Goal: Use online tool/utility: Utilize a website feature to perform a specific function

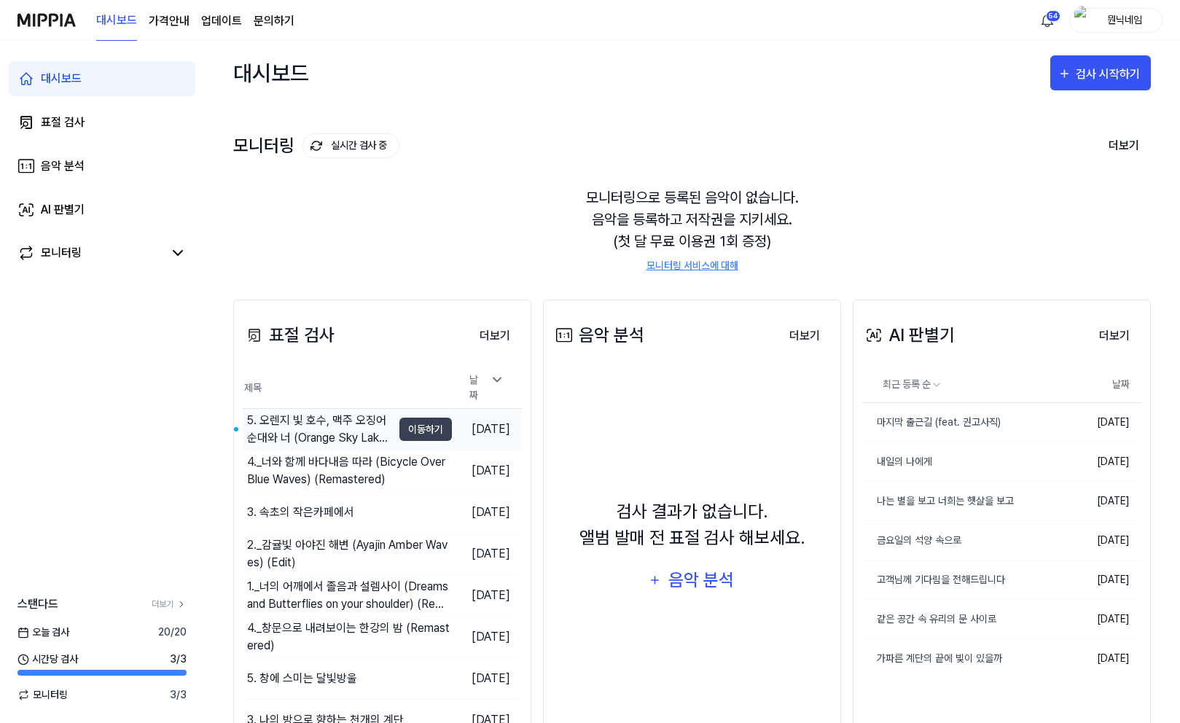
click at [329, 414] on div "5. 오렌지 빛 호수, 맥주 오징어 순대와 너 (Orange Sky Lake, Our Dinner Part…" at bounding box center [319, 429] width 145 height 35
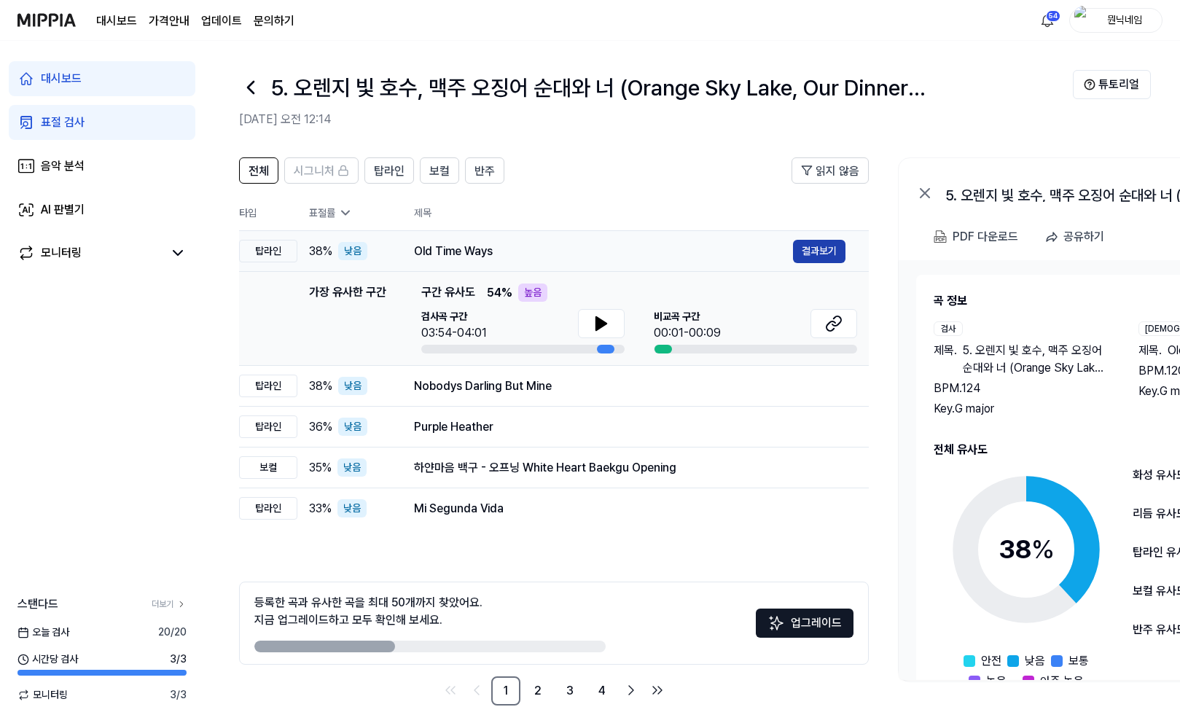
click at [815, 256] on button "결과보기" at bounding box center [819, 251] width 52 height 23
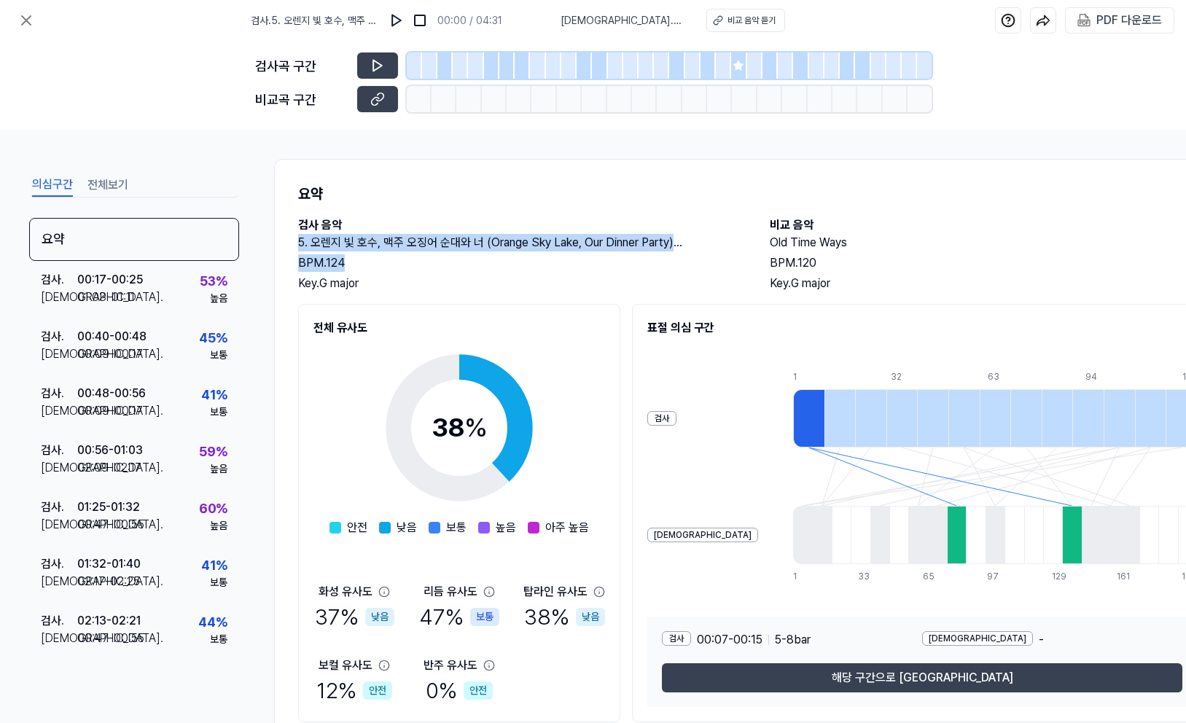
drag, startPoint x: 299, startPoint y: 246, endPoint x: 378, endPoint y: 255, distance: 79.9
click at [378, 256] on div "5. 오렌지 빛 호수, 맥주 오징어 순대와 너 (Orange Sky Lake, Our Dinner Party) (Remastered) BPM.…" at bounding box center [519, 263] width 442 height 58
click at [470, 267] on div "BPM. 124" at bounding box center [519, 262] width 442 height 17
click at [1114, 17] on div "PDF 다운로드" at bounding box center [1129, 20] width 66 height 19
